Goal: Find specific page/section

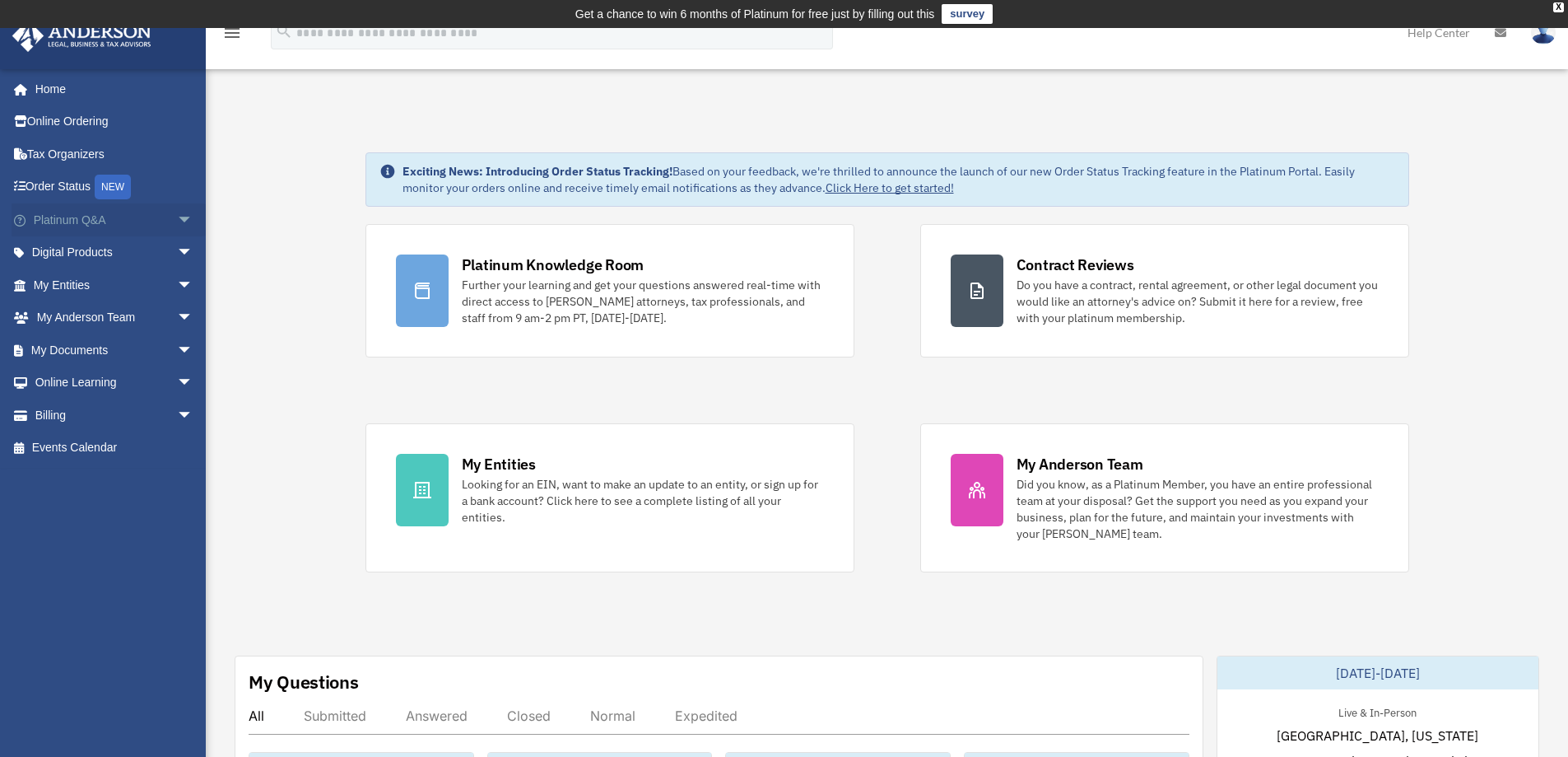
click at [177, 217] on span "arrow_drop_down" at bounding box center [192, 220] width 33 height 34
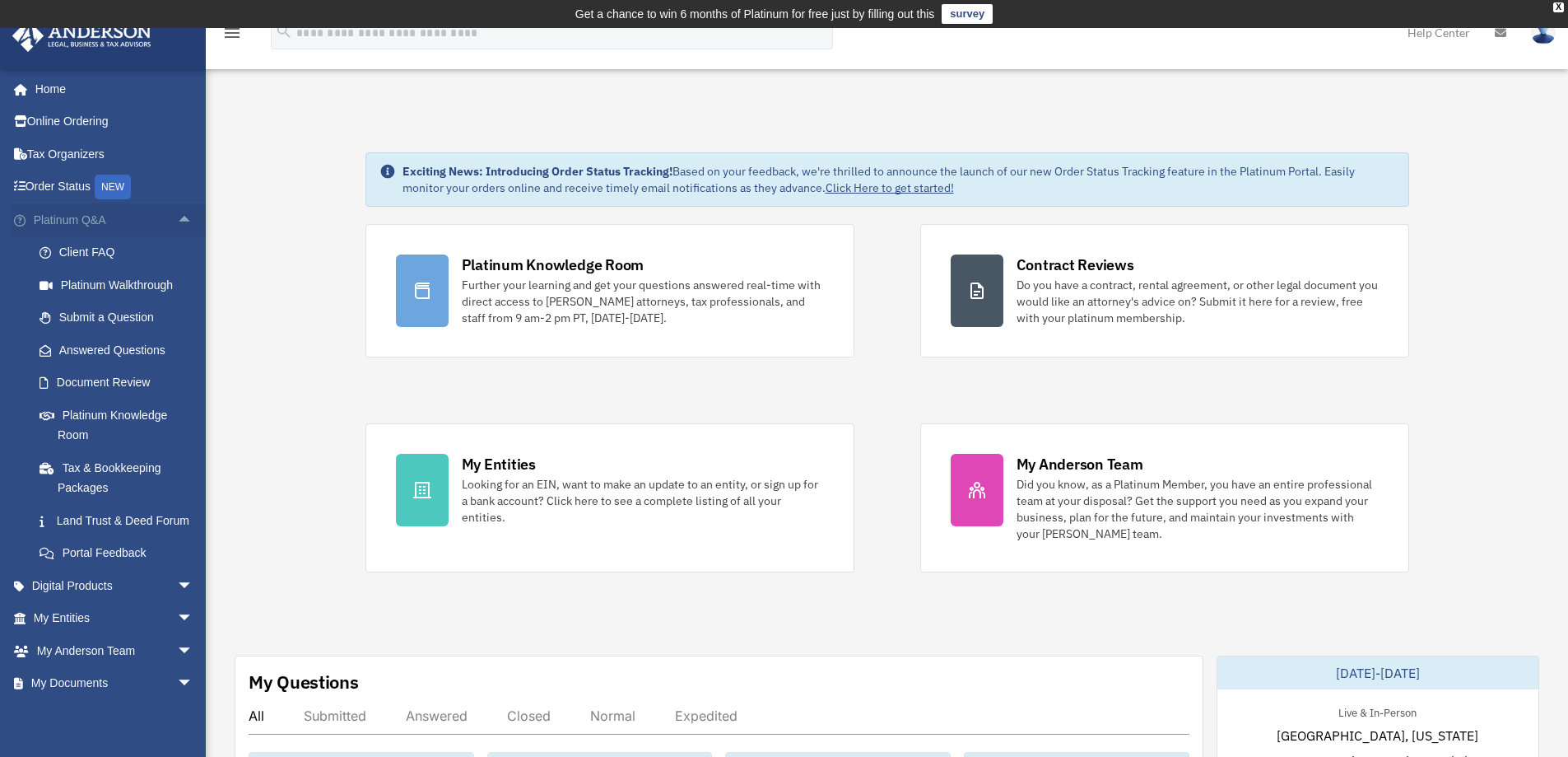
click at [177, 217] on span "arrow_drop_up" at bounding box center [192, 220] width 33 height 34
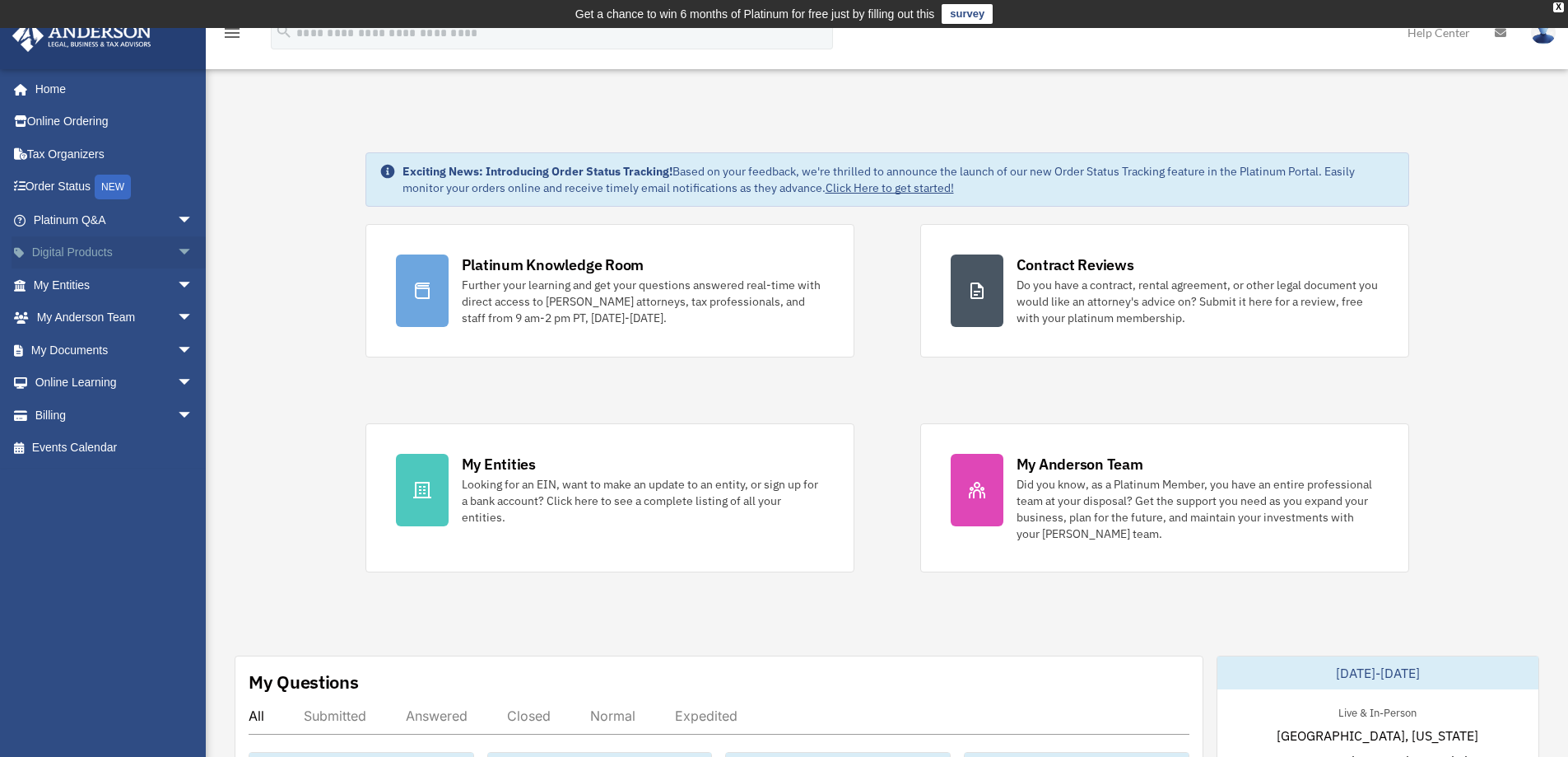
click at [177, 253] on span "arrow_drop_down" at bounding box center [192, 253] width 33 height 34
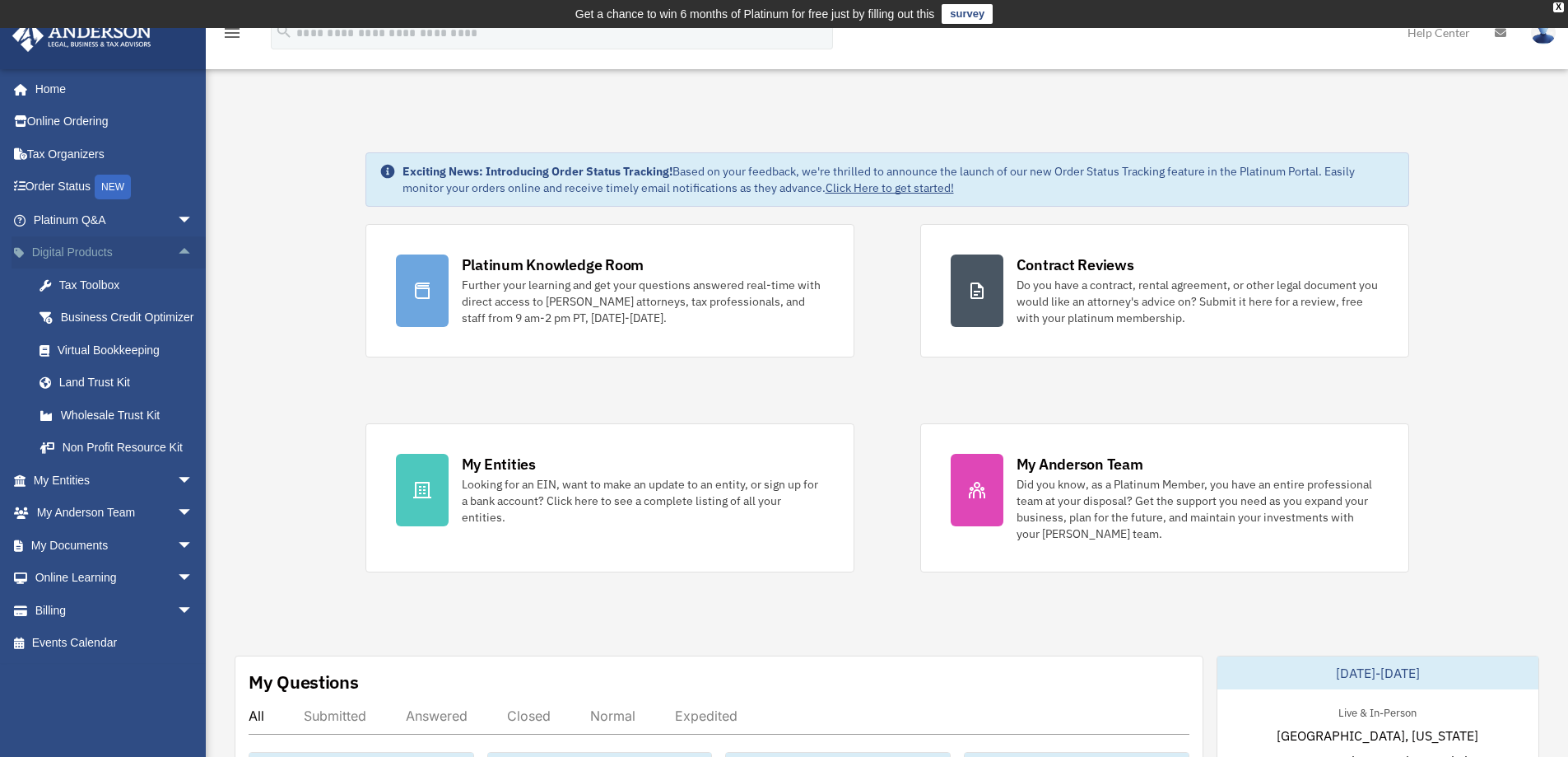
click at [177, 253] on span "arrow_drop_up" at bounding box center [192, 253] width 33 height 34
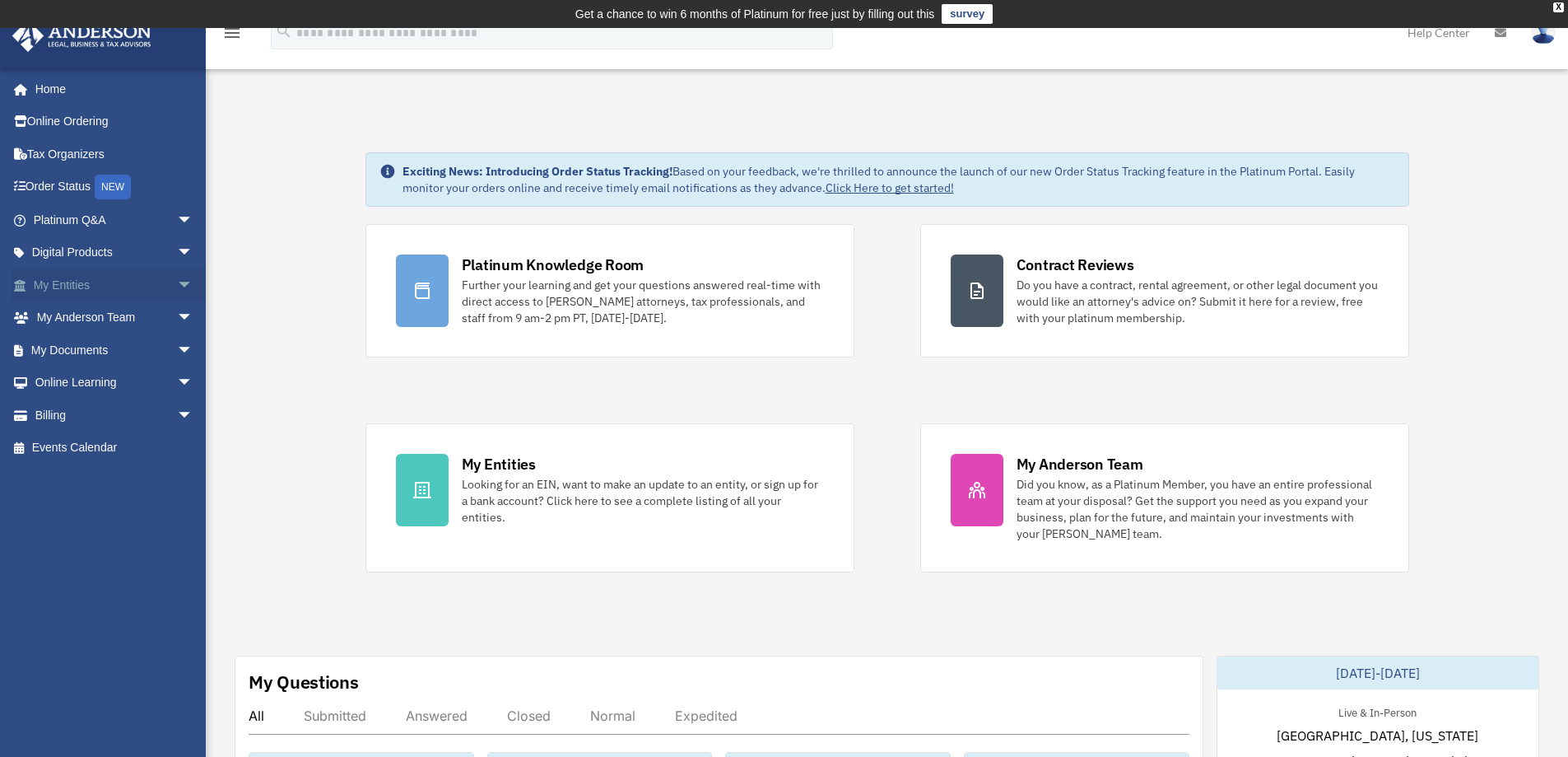
click at [177, 288] on span "arrow_drop_down" at bounding box center [192, 285] width 33 height 34
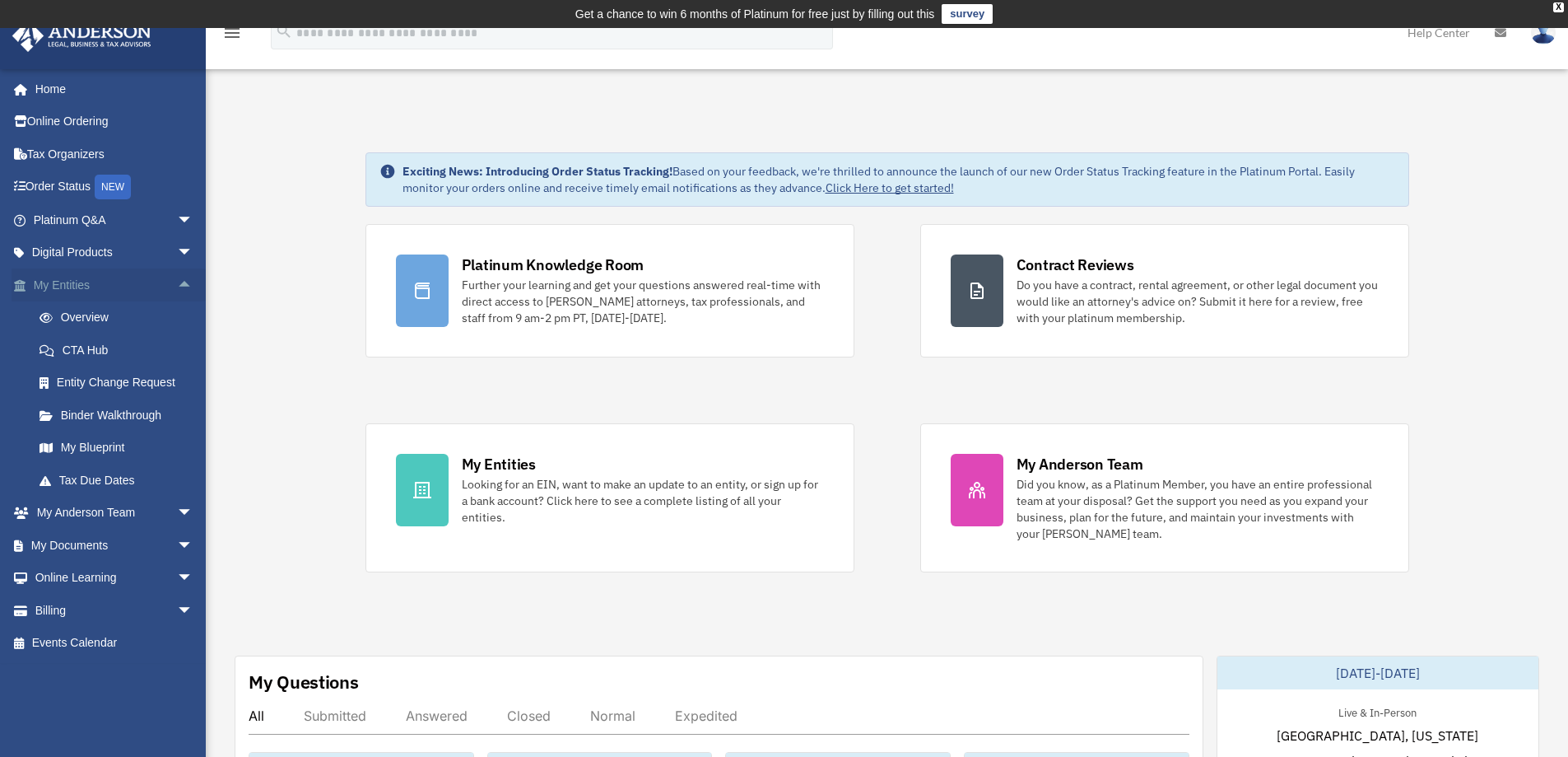
click at [177, 288] on span "arrow_drop_up" at bounding box center [192, 285] width 33 height 34
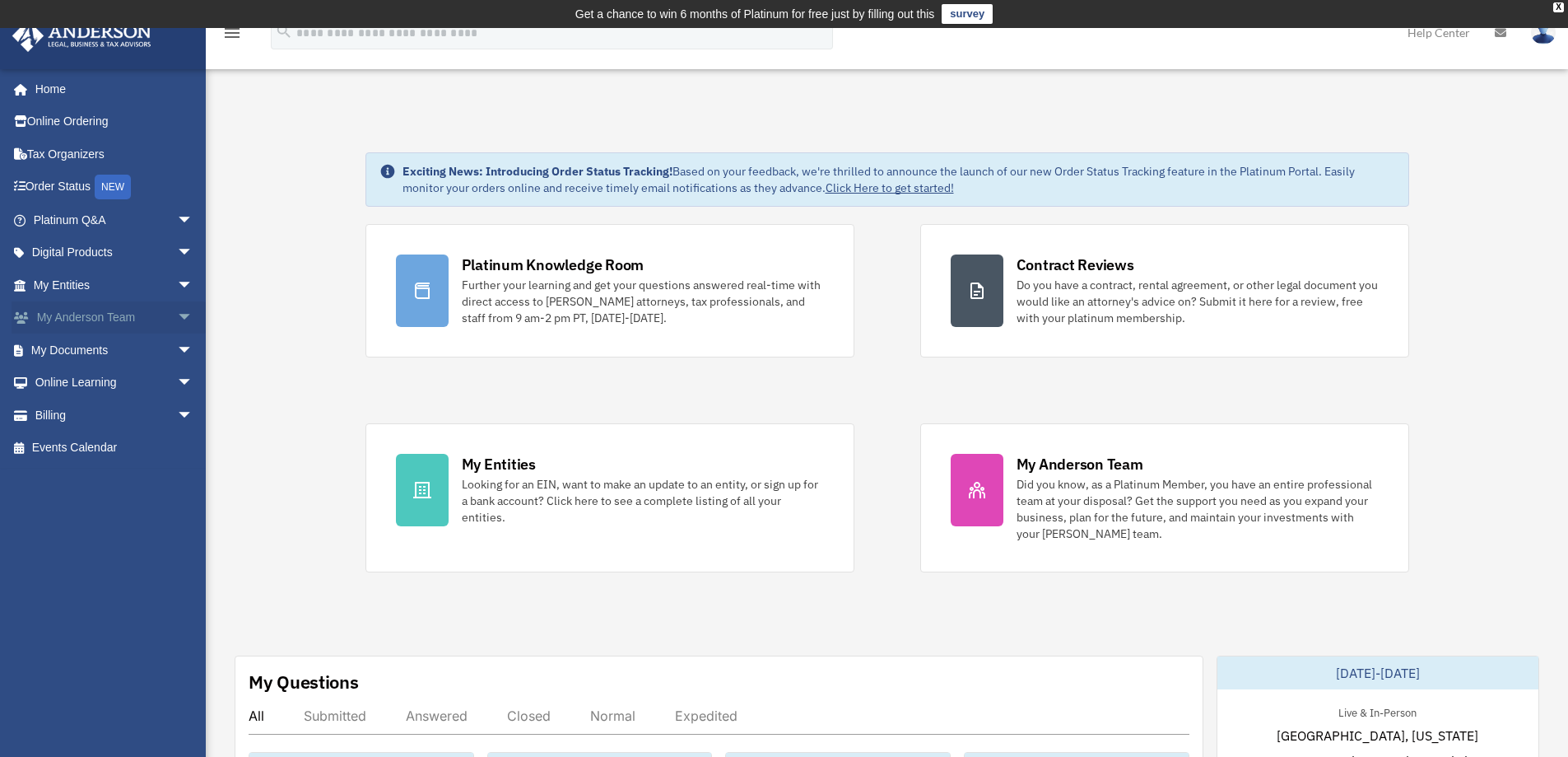
click at [177, 315] on span "arrow_drop_down" at bounding box center [192, 318] width 33 height 34
click at [177, 315] on span "arrow_drop_up" at bounding box center [192, 318] width 33 height 34
click at [177, 343] on span "arrow_drop_down" at bounding box center [192, 350] width 33 height 34
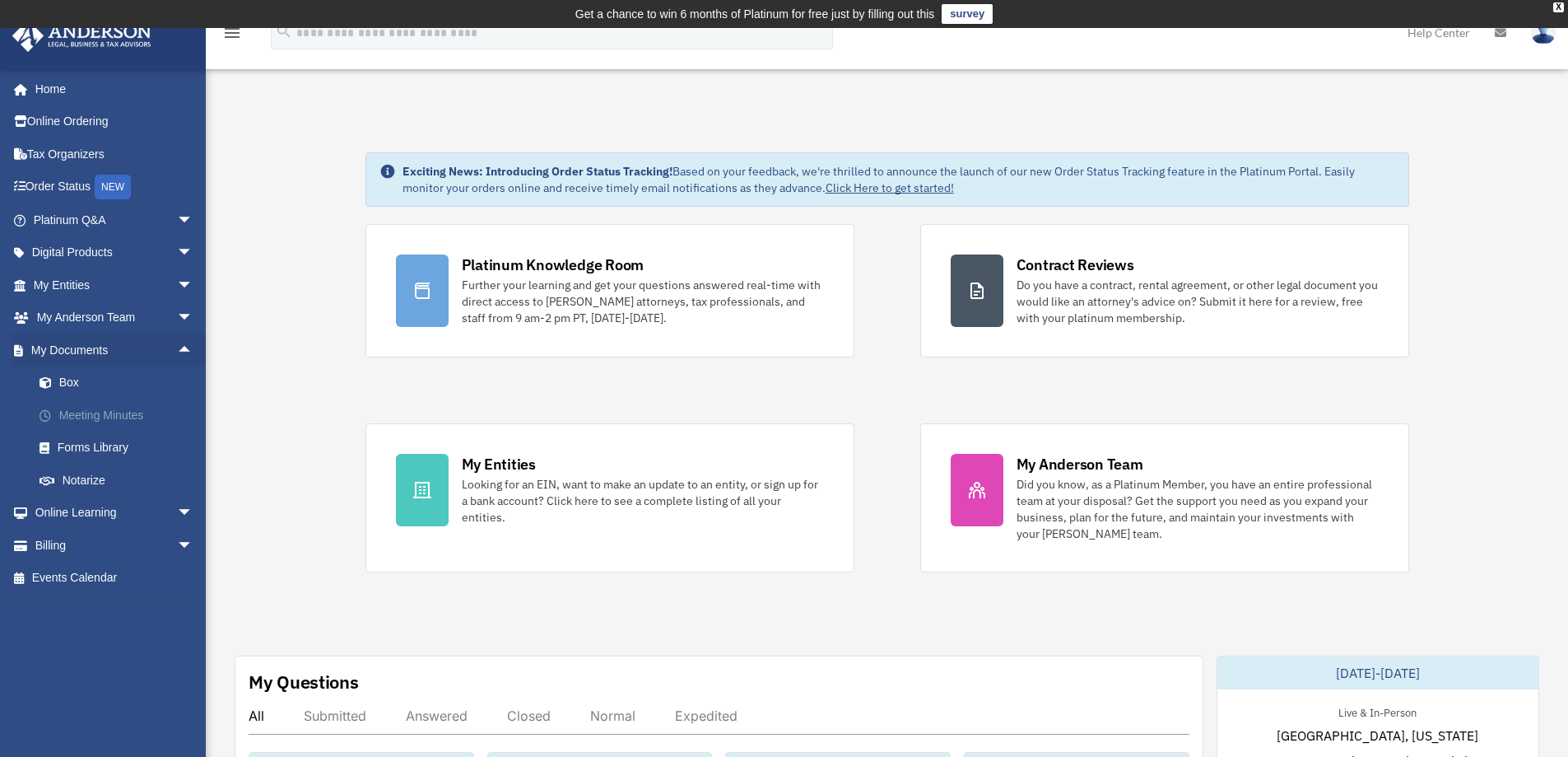
click at [111, 413] on link "Meeting Minutes" at bounding box center [120, 415] width 195 height 33
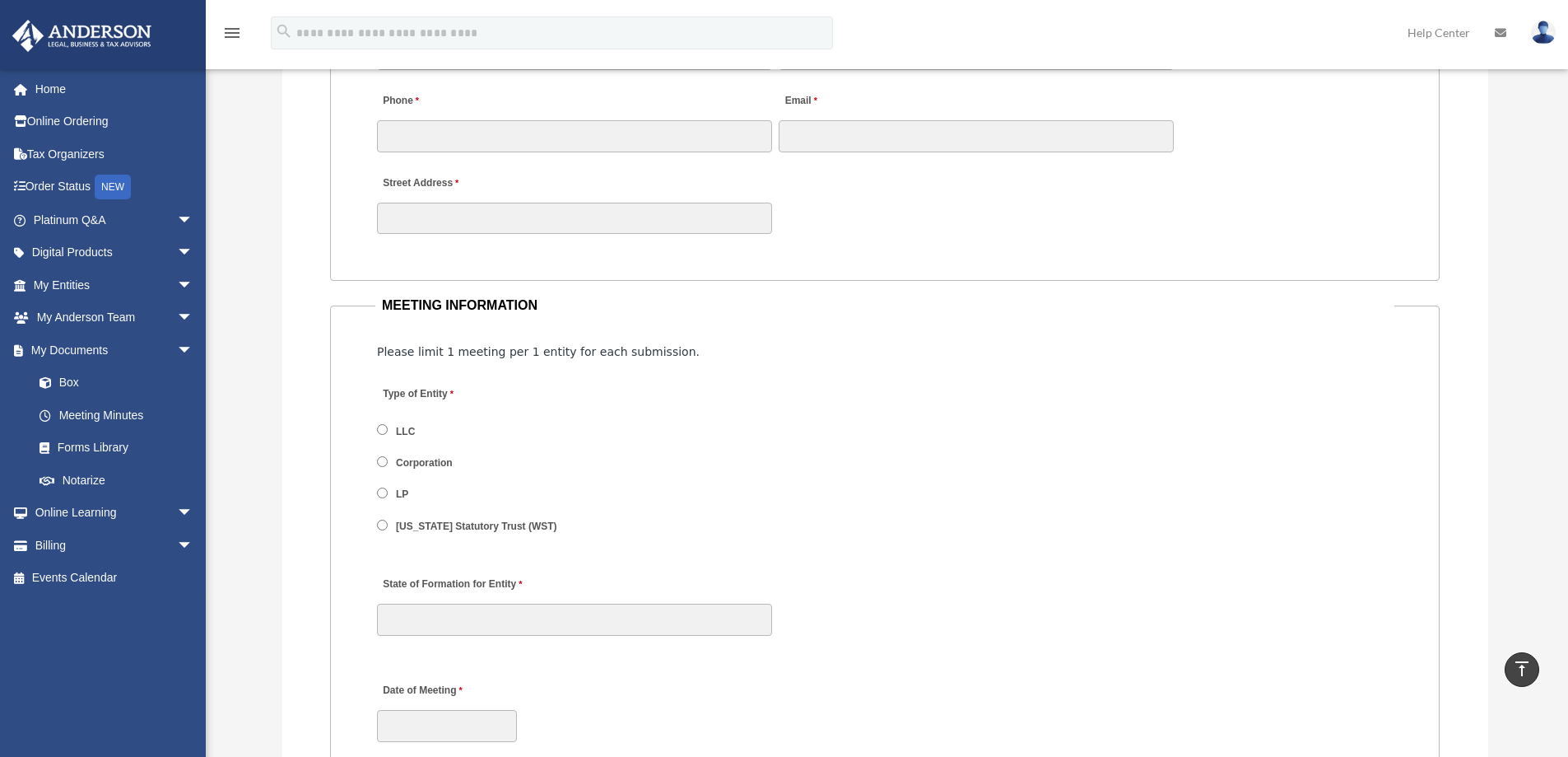
scroll to position [1811, 0]
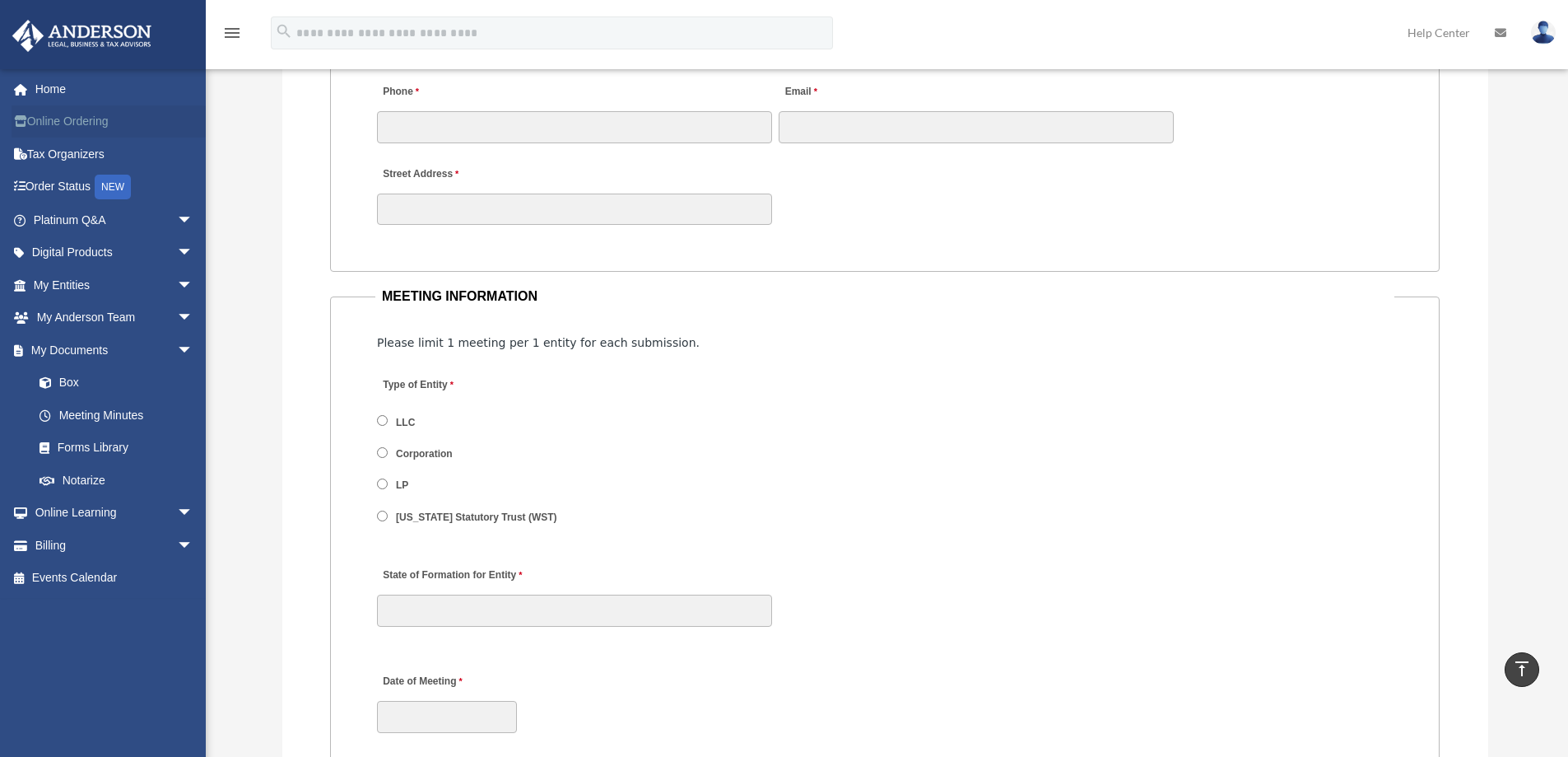
click at [62, 122] on link "Online Ordering" at bounding box center [114, 121] width 206 height 33
